Goal: Task Accomplishment & Management: Complete application form

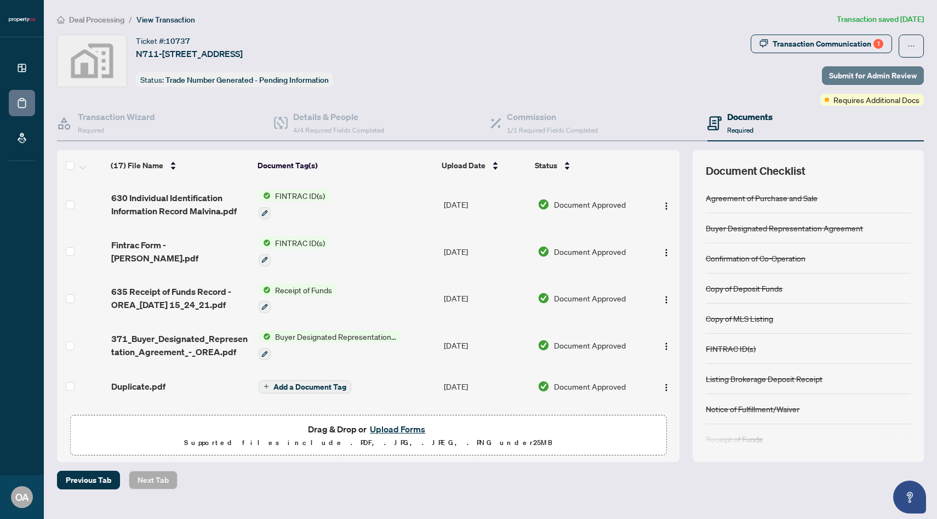
click at [841, 67] on span "Submit for Admin Review" at bounding box center [873, 76] width 88 height 18
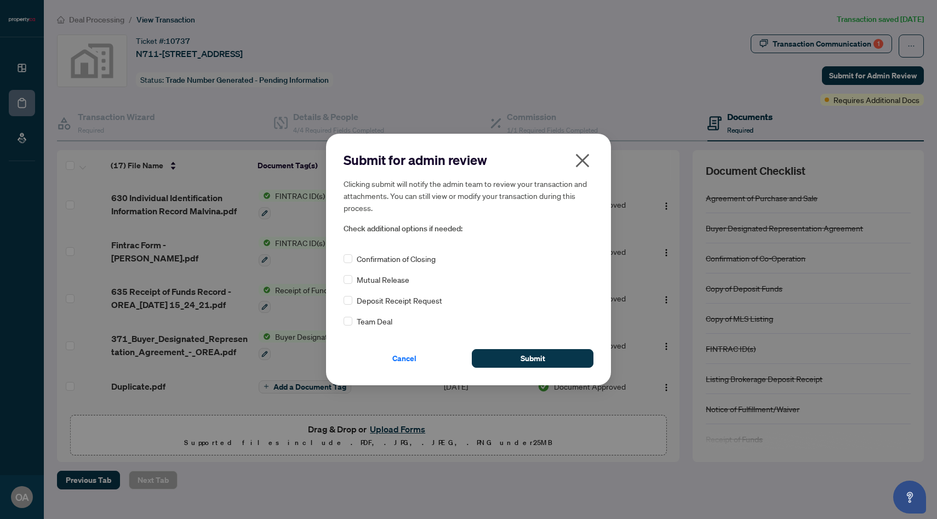
drag, startPoint x: 841, startPoint y: 67, endPoint x: 599, endPoint y: 95, distance: 243.8
click at [599, 84] on div "Submit for admin review Clicking submit will notify the admin team to review yo…" at bounding box center [468, 259] width 937 height 519
click at [581, 168] on icon "close" at bounding box center [583, 161] width 18 height 18
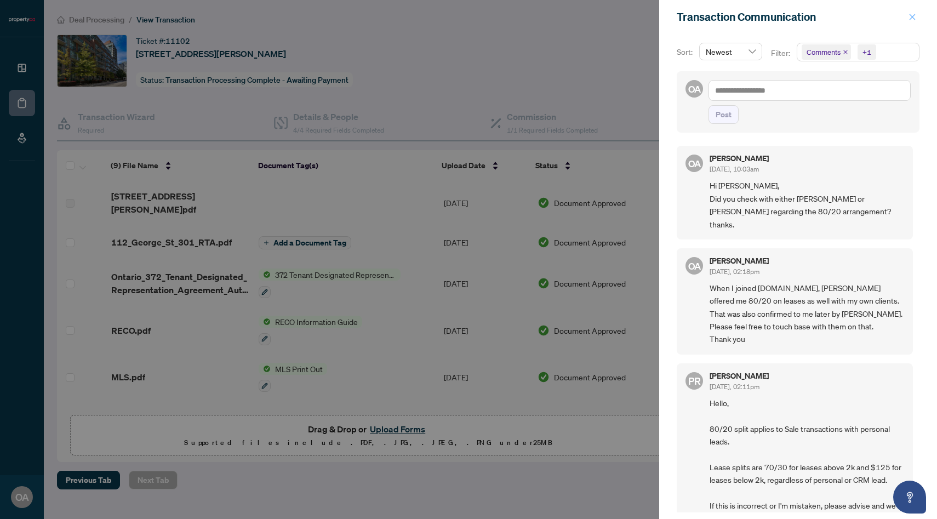
click at [910, 8] on span "button" at bounding box center [912, 17] width 8 height 18
